Goal: Information Seeking & Learning: Learn about a topic

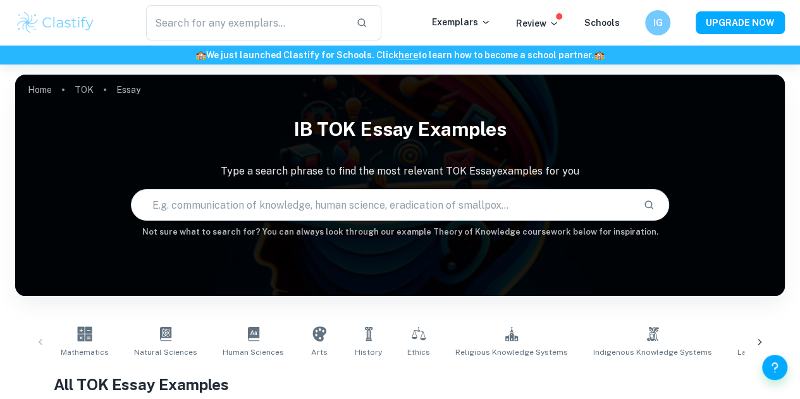
click at [252, 204] on input "text" at bounding box center [383, 204] width 502 height 35
type input "In the aquisition og knowledge, can we only uderstand something to the extent t…"
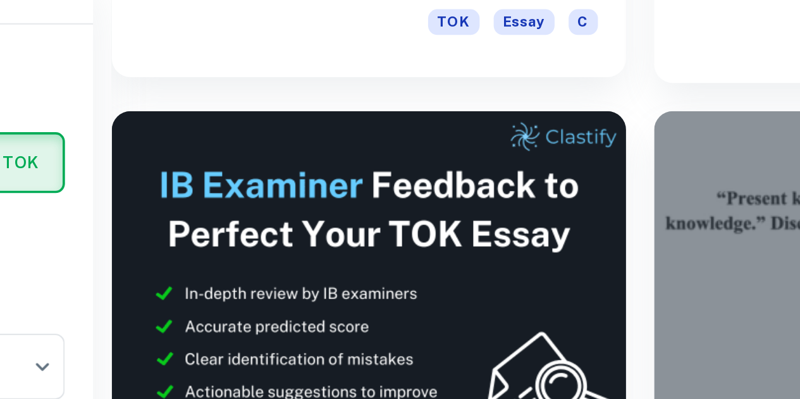
scroll to position [610, 0]
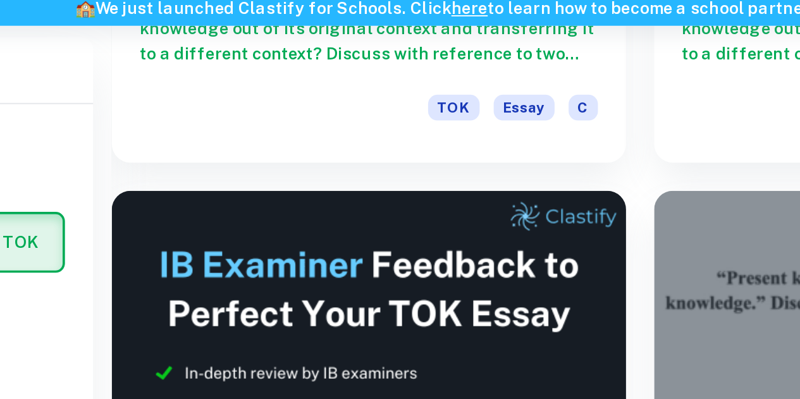
click at [508, 186] on div at bounding box center [647, 258] width 278 height 208
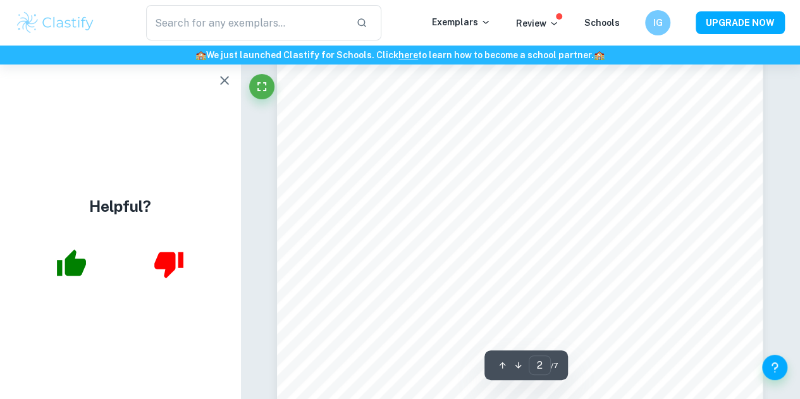
scroll to position [786, 0]
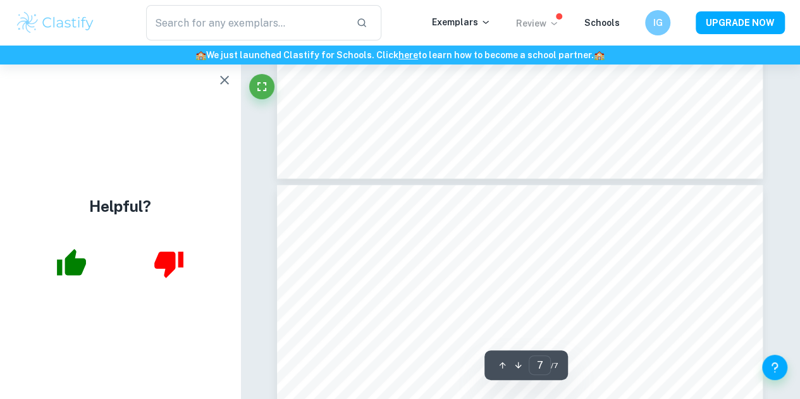
type input "6"
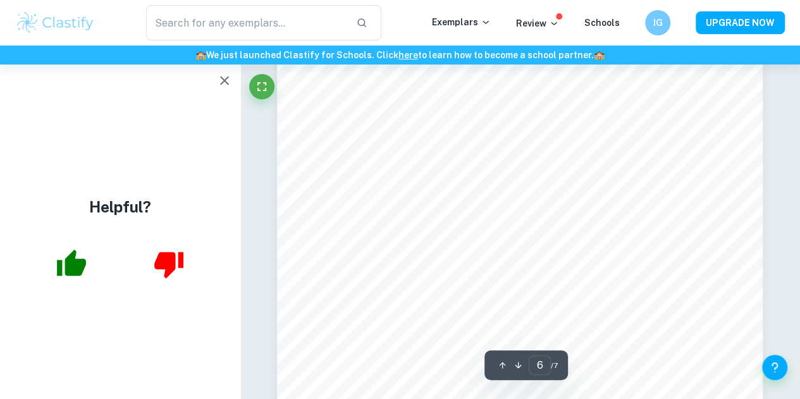
scroll to position [3533, 0]
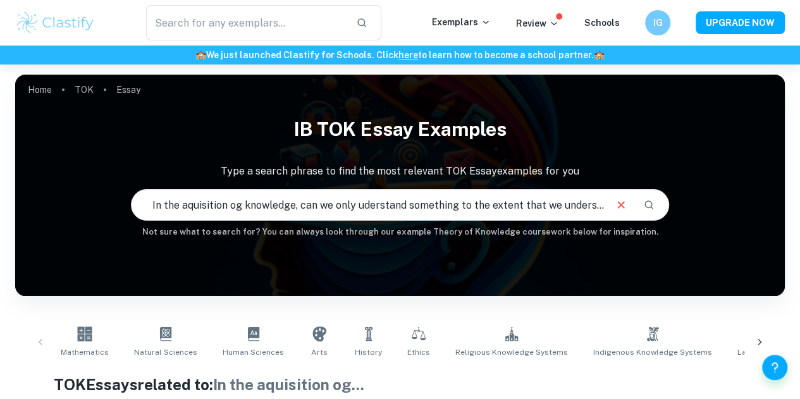
click at [410, 210] on input "In the aquisition og knowledge, can we only uderstand something to the extent t…" at bounding box center [368, 204] width 473 height 35
